Goal: Answer question/provide support

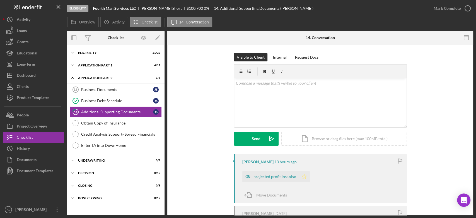
click at [304, 179] on icon "Icon/Star" at bounding box center [304, 176] width 11 height 11
click at [297, 112] on div "v Color teal Color pink Remove color Add row above Add row below Add column bef…" at bounding box center [320, 102] width 172 height 49
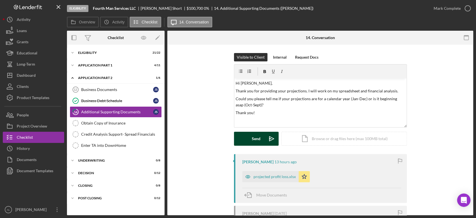
click at [263, 142] on button "Send Icon/icon-invite-send" at bounding box center [256, 139] width 45 height 14
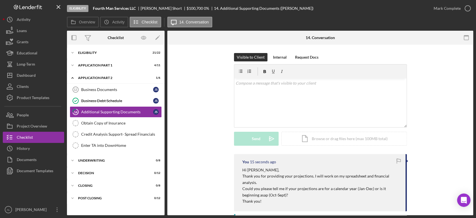
click at [197, 93] on div "Visible to Client Internal Request Docs v Color teal Color pink Remove color Ad…" at bounding box center [320, 103] width 289 height 101
click at [35, 73] on div "Dashboard" at bounding box center [26, 76] width 19 height 13
